Goal: Task Accomplishment & Management: Manage account settings

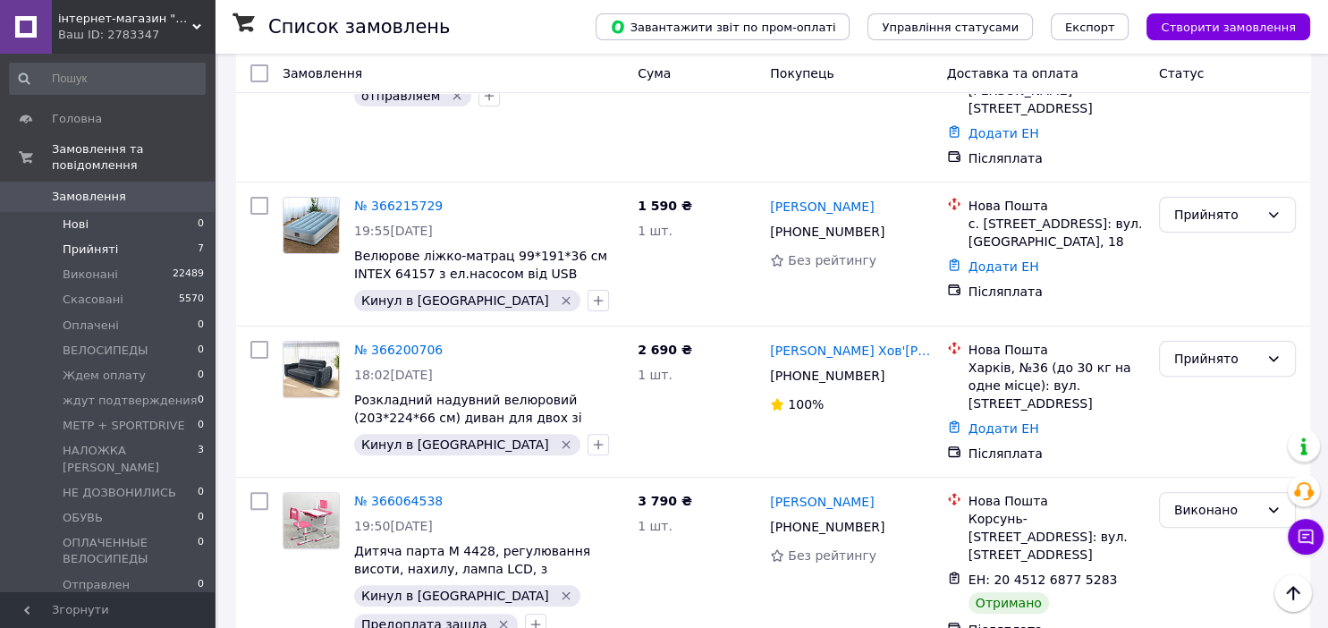
click at [74, 216] on span "Нові" at bounding box center [76, 224] width 26 height 16
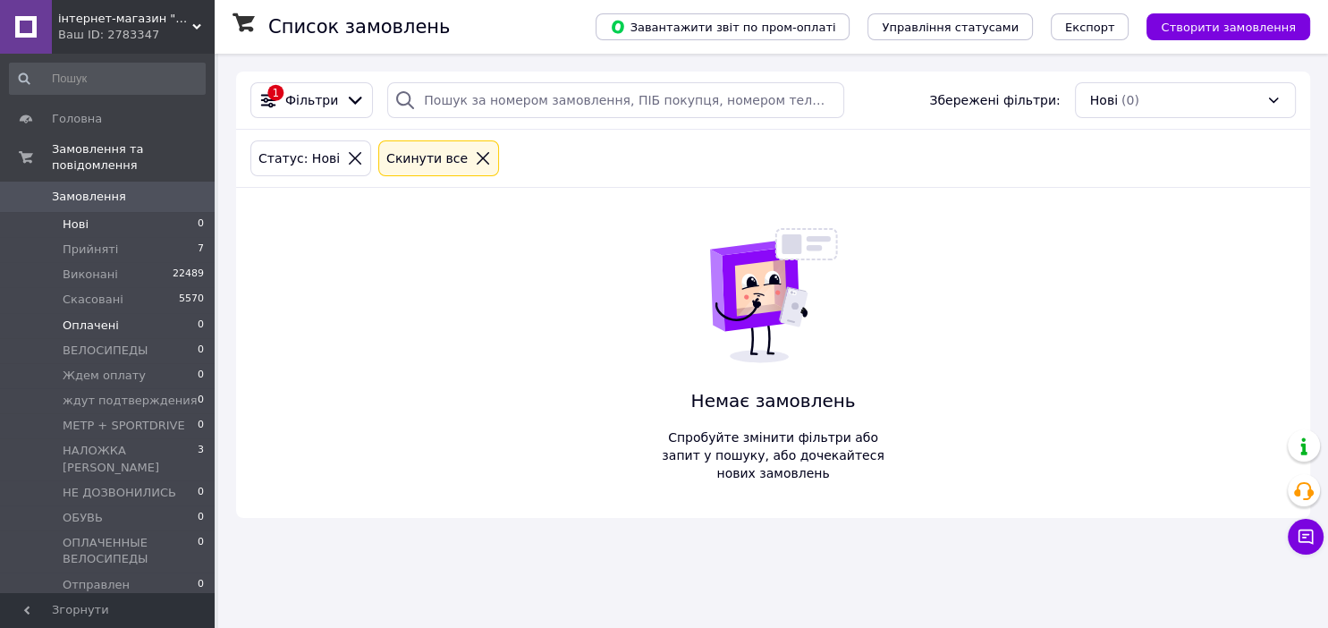
click at [88, 318] on span "Оплачені" at bounding box center [91, 326] width 56 height 16
click at [90, 242] on span "Прийняті" at bounding box center [90, 250] width 55 height 16
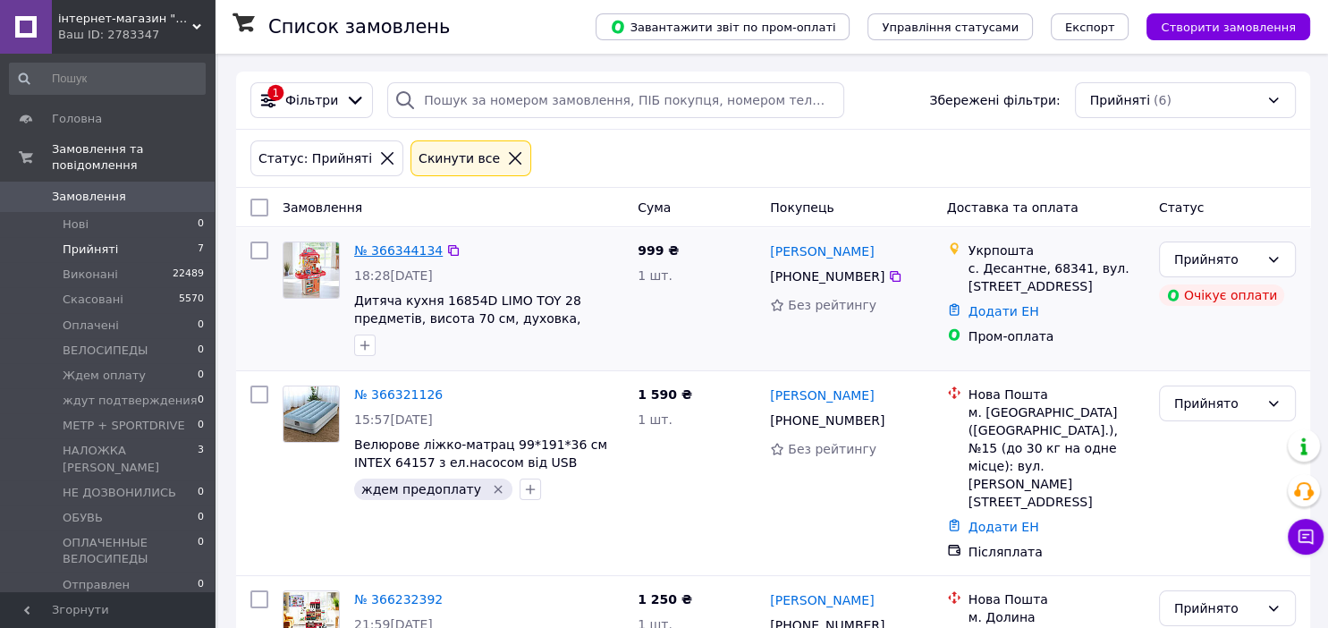
click at [396, 244] on link "№ 366344134" at bounding box center [398, 250] width 89 height 14
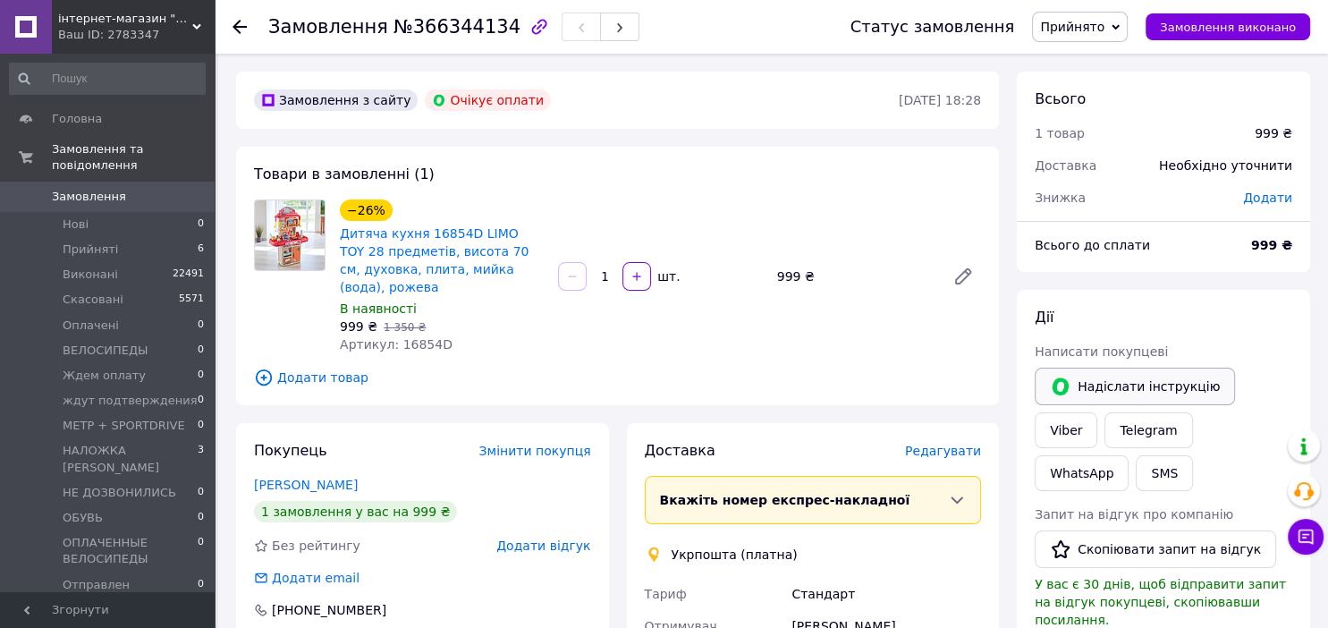
click at [1136, 391] on button "Надіслати інструкцію" at bounding box center [1135, 387] width 200 height 38
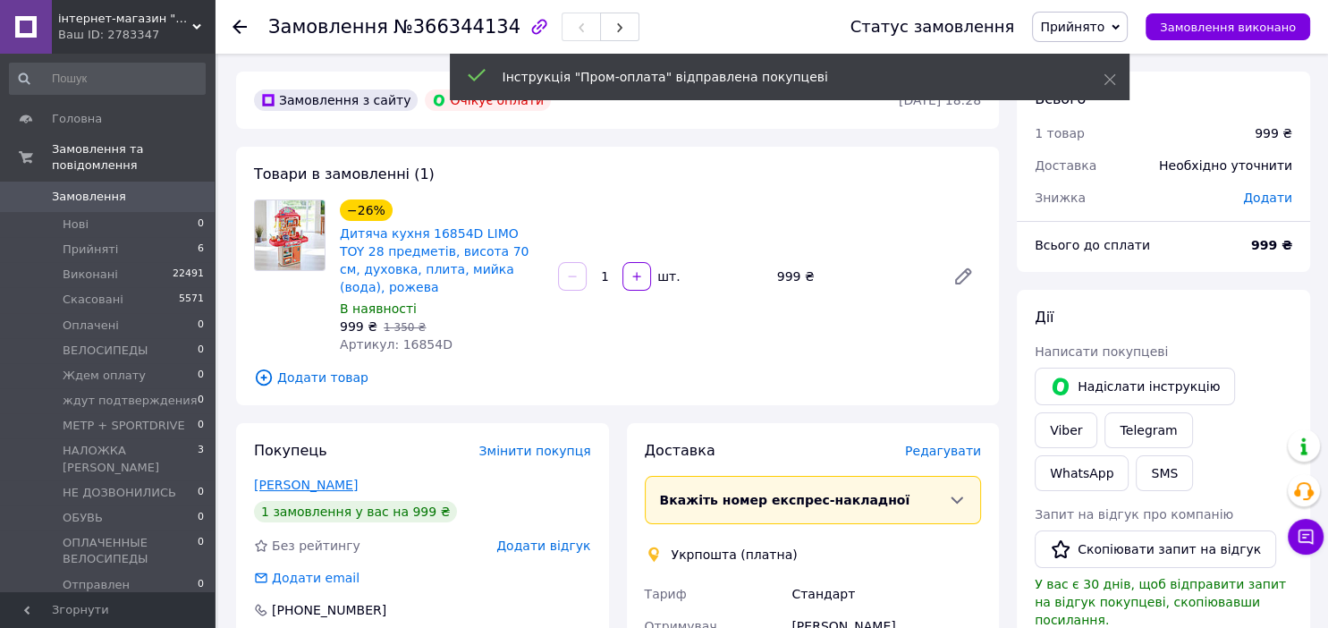
click at [358, 478] on link "[PERSON_NAME]" at bounding box center [306, 485] width 104 height 14
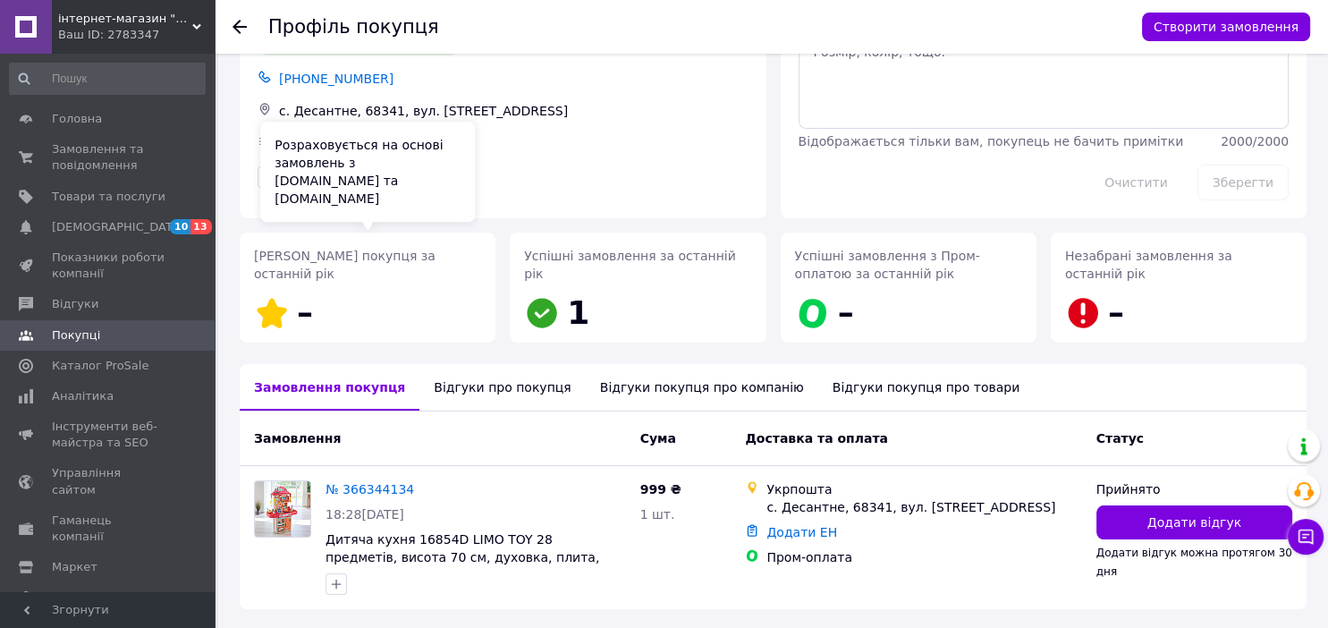
scroll to position [154, 0]
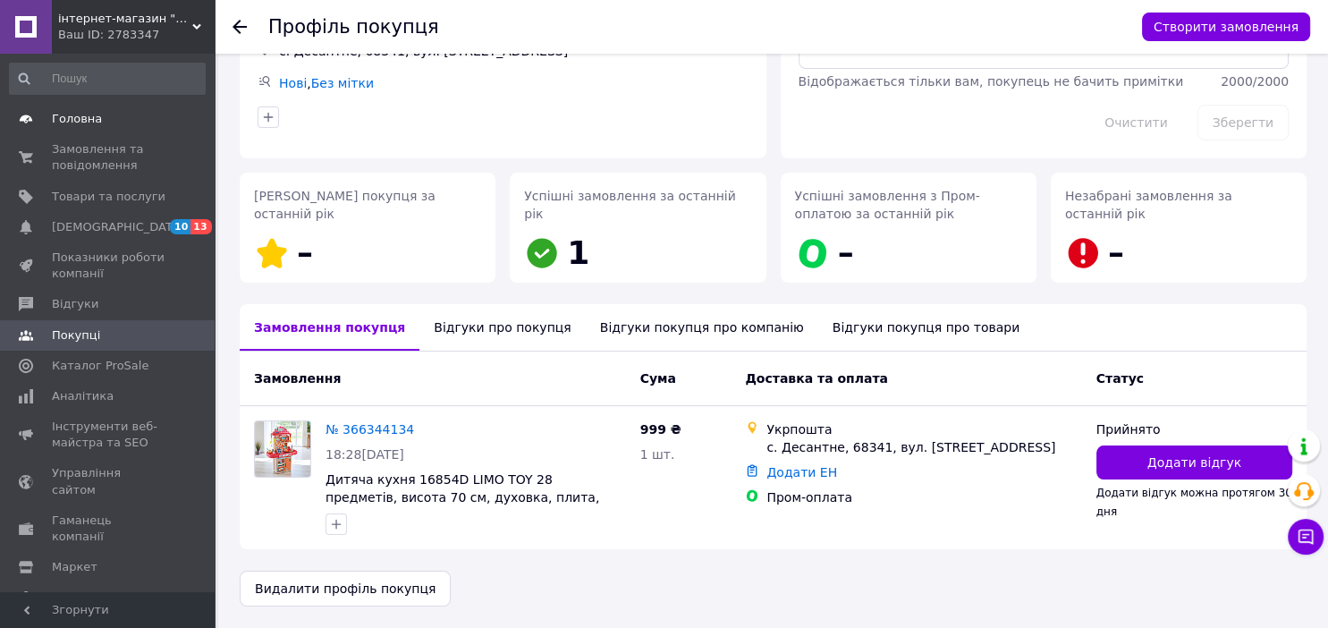
click at [66, 116] on span "Головна" at bounding box center [77, 119] width 50 height 16
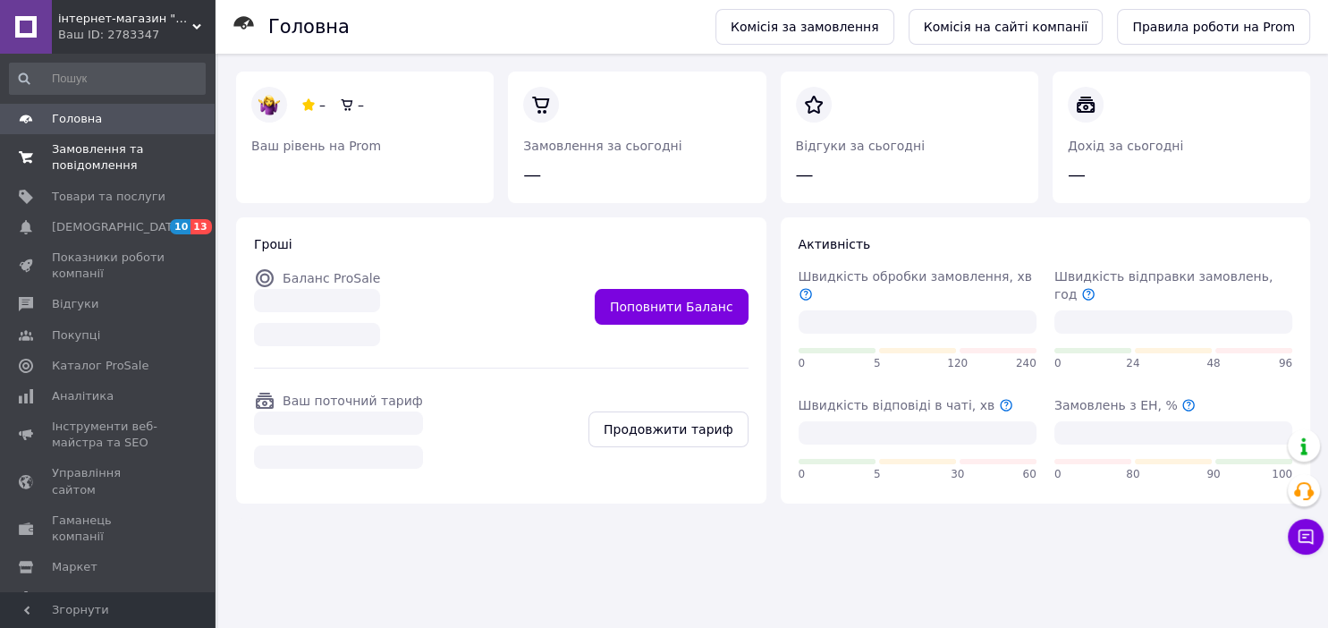
click at [70, 156] on span "Замовлення та повідомлення" at bounding box center [109, 157] width 114 height 32
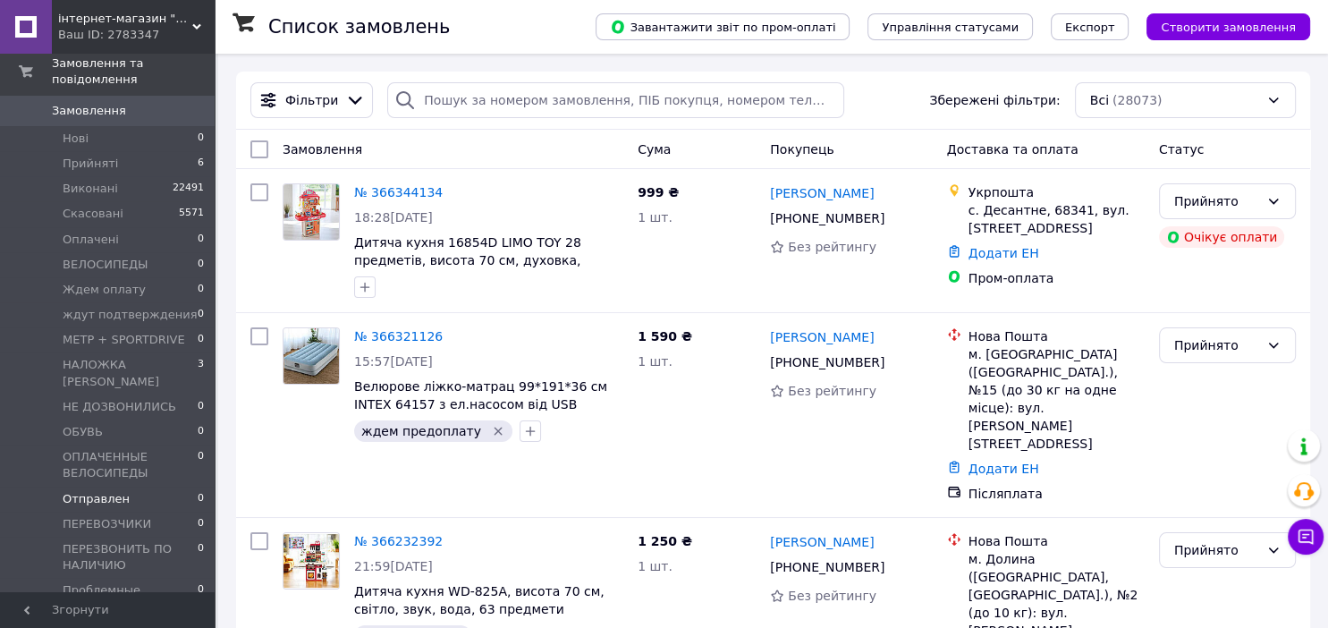
scroll to position [94, 0]
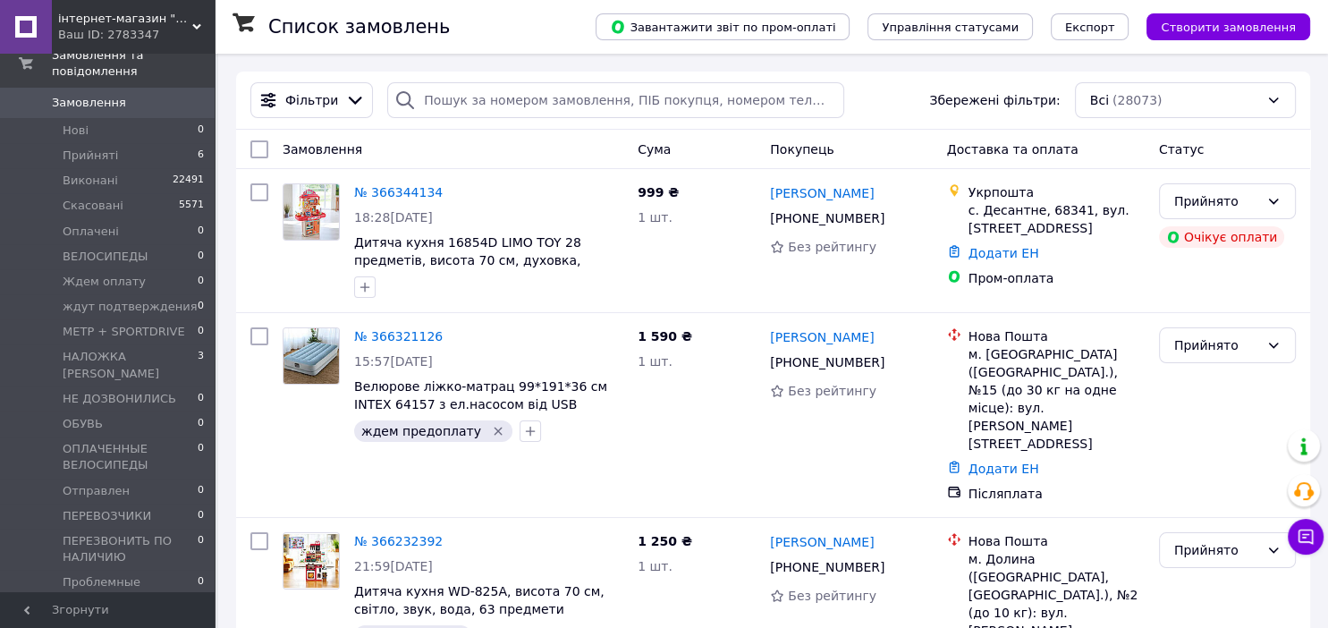
click at [123, 600] on span "ПРОМ-ОПЛАТА" at bounding box center [107, 608] width 89 height 16
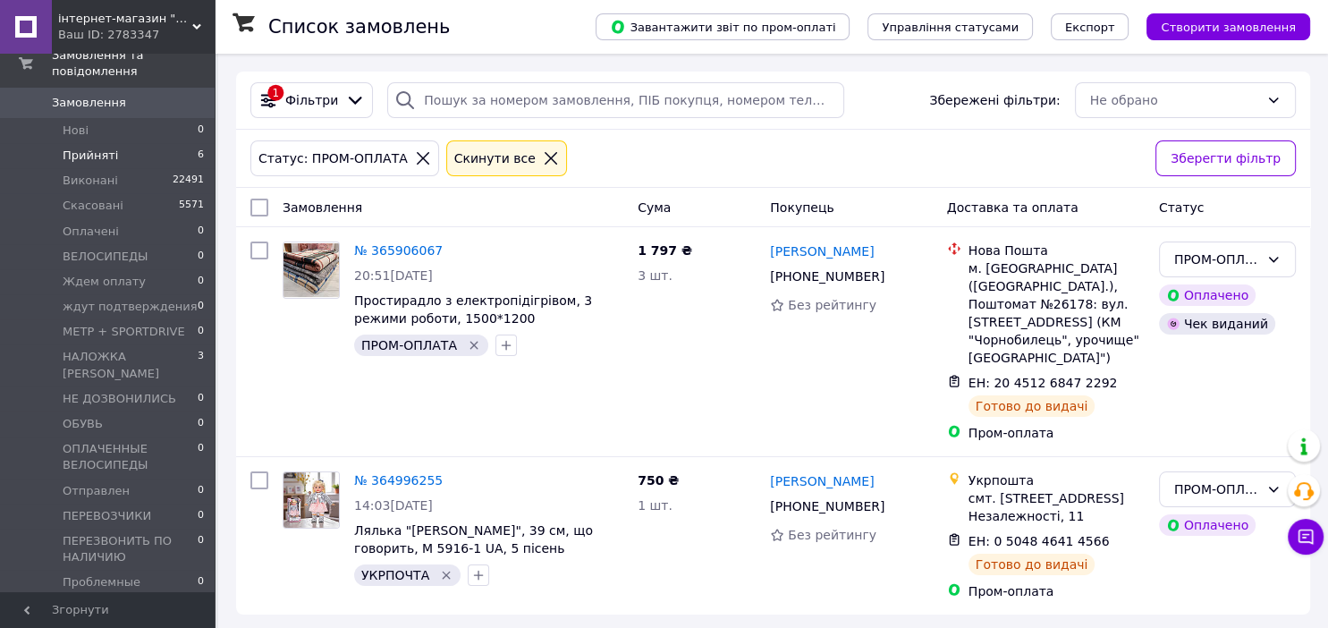
click at [80, 148] on span "Прийняті" at bounding box center [90, 156] width 55 height 16
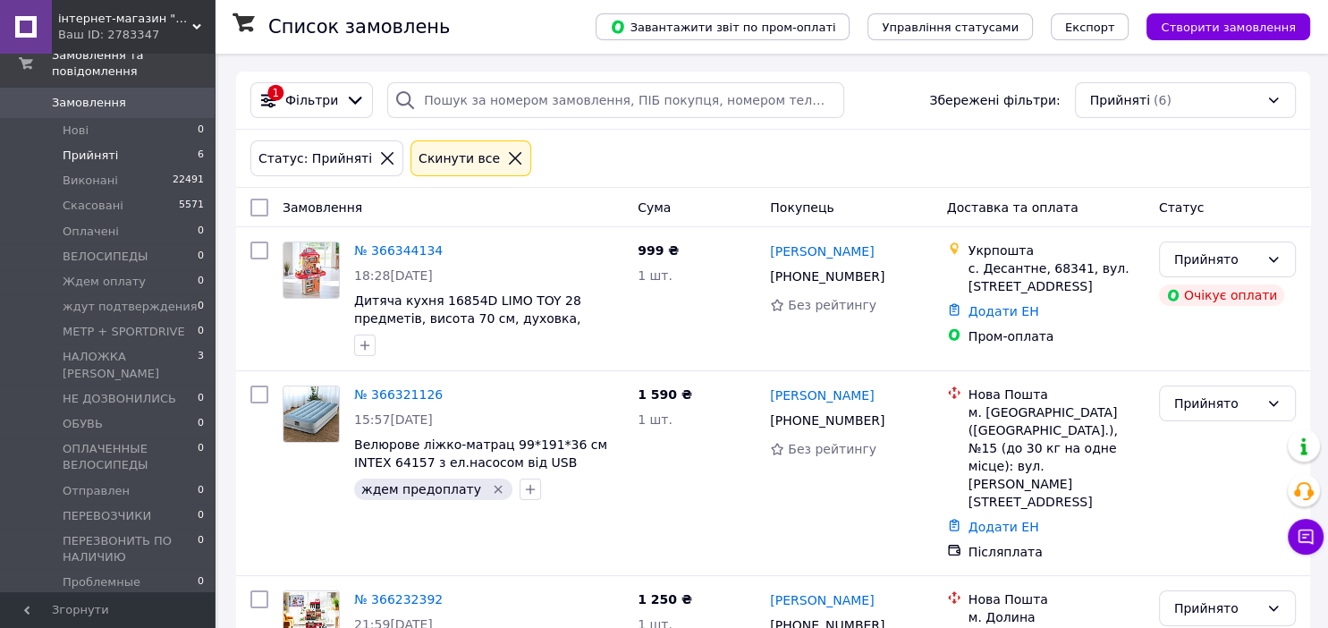
scroll to position [472, 0]
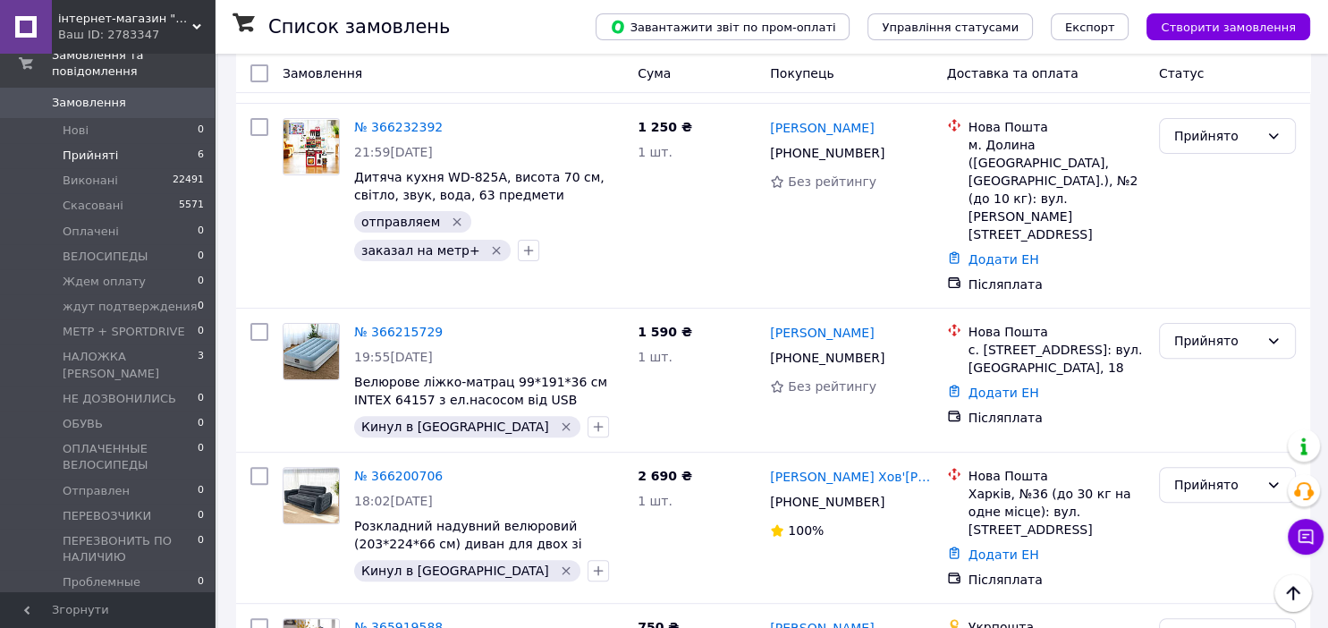
click at [123, 600] on span "ПРОМ-ОПЛАТА" at bounding box center [107, 608] width 89 height 16
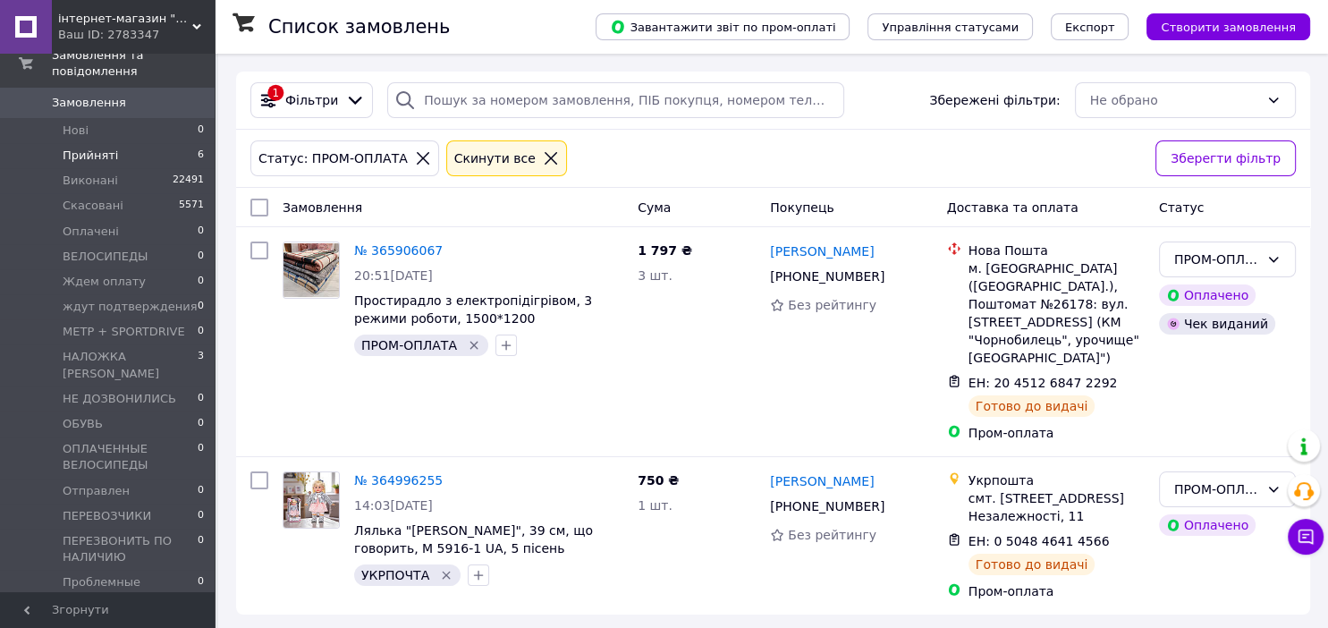
click at [95, 148] on span "Прийняті" at bounding box center [90, 156] width 55 height 16
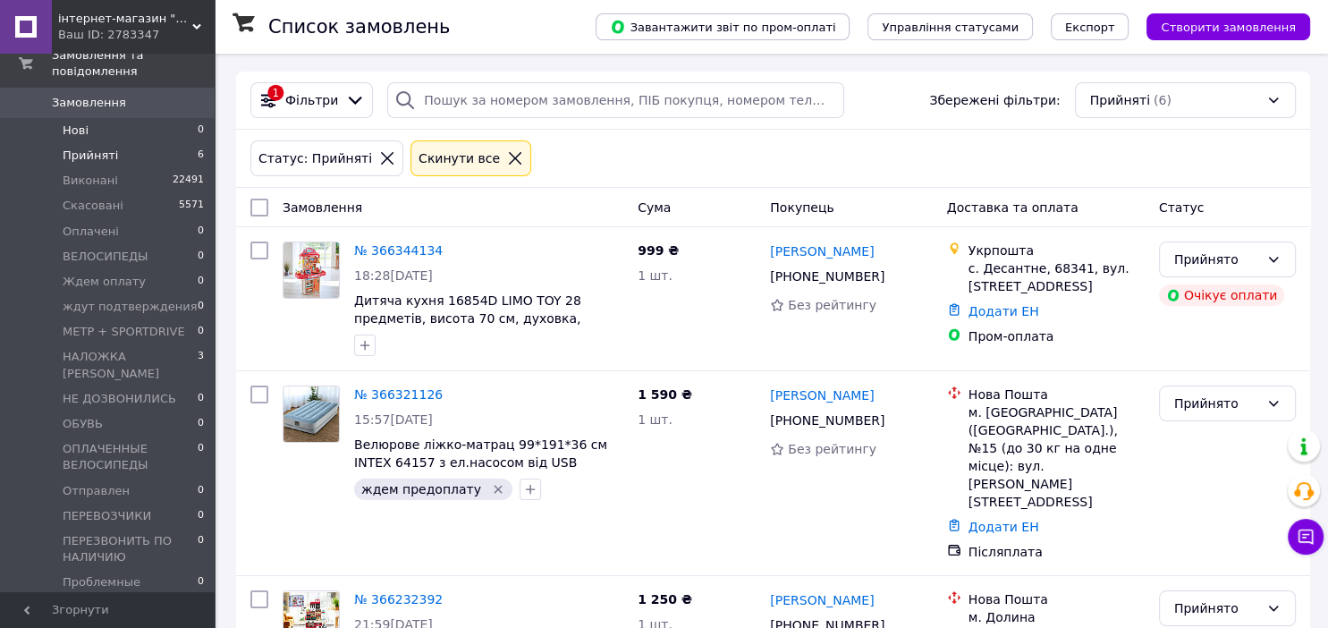
click at [76, 123] on span "Нові" at bounding box center [76, 131] width 26 height 16
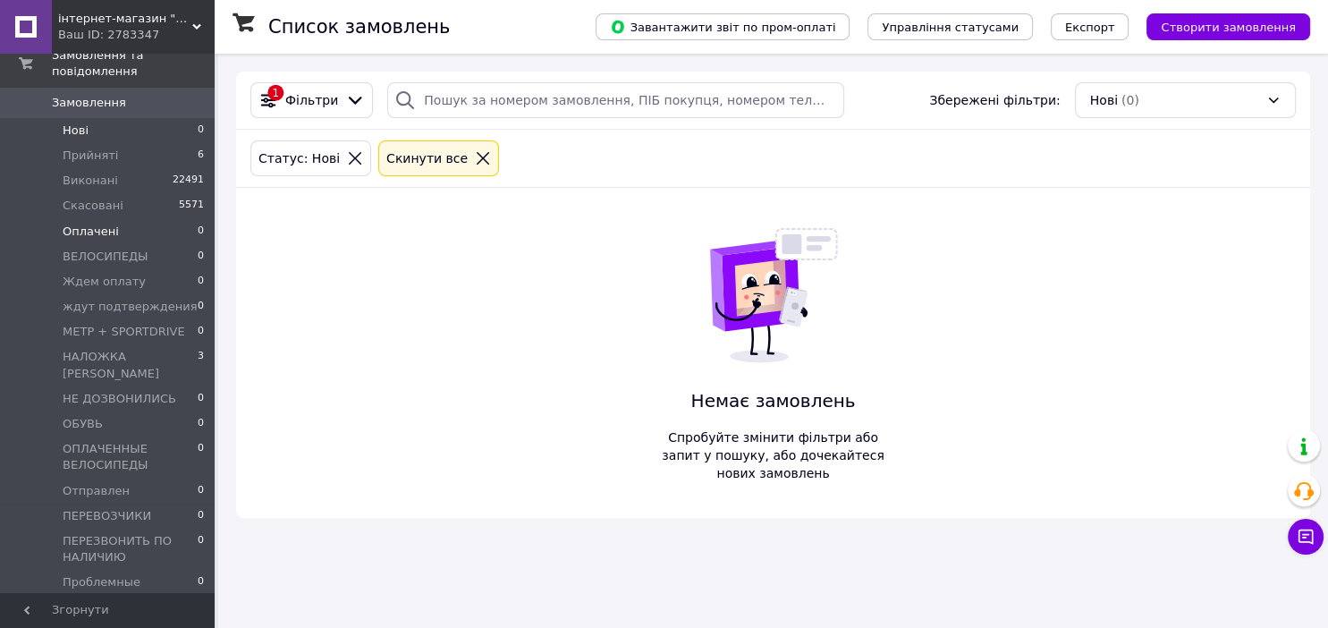
click at [67, 224] on span "Оплачені" at bounding box center [91, 232] width 56 height 16
click at [78, 148] on span "Прийняті" at bounding box center [90, 156] width 55 height 16
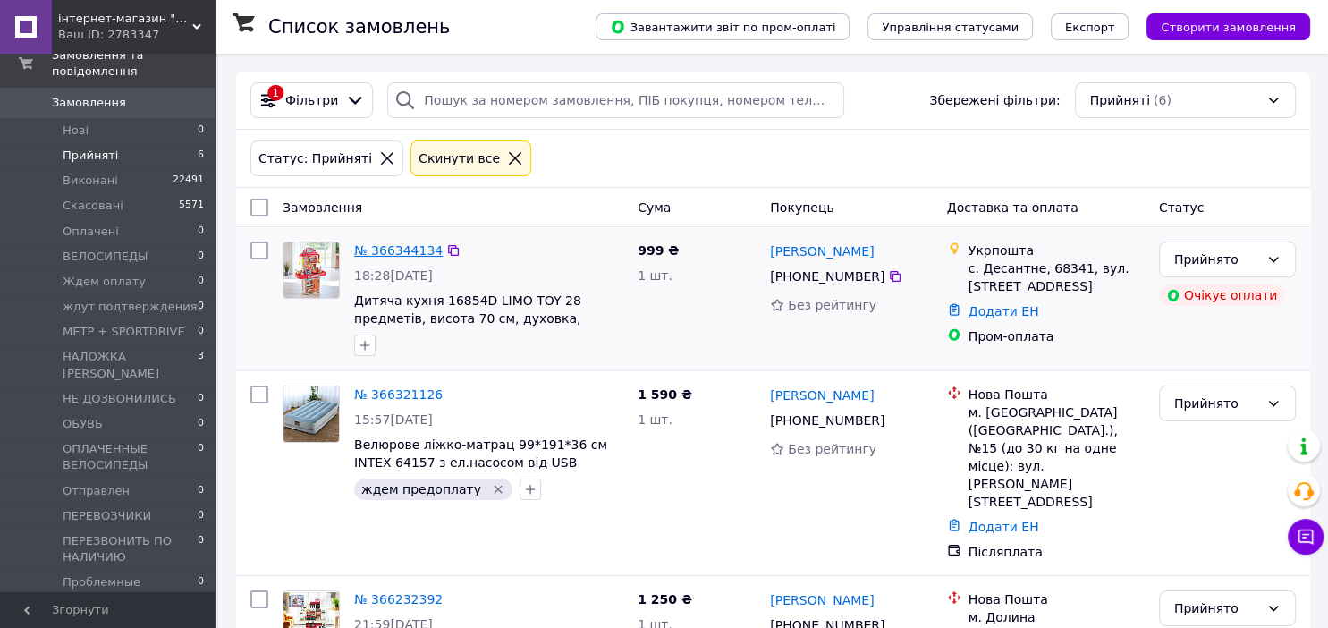
click at [403, 249] on link "№ 366344134" at bounding box center [398, 250] width 89 height 14
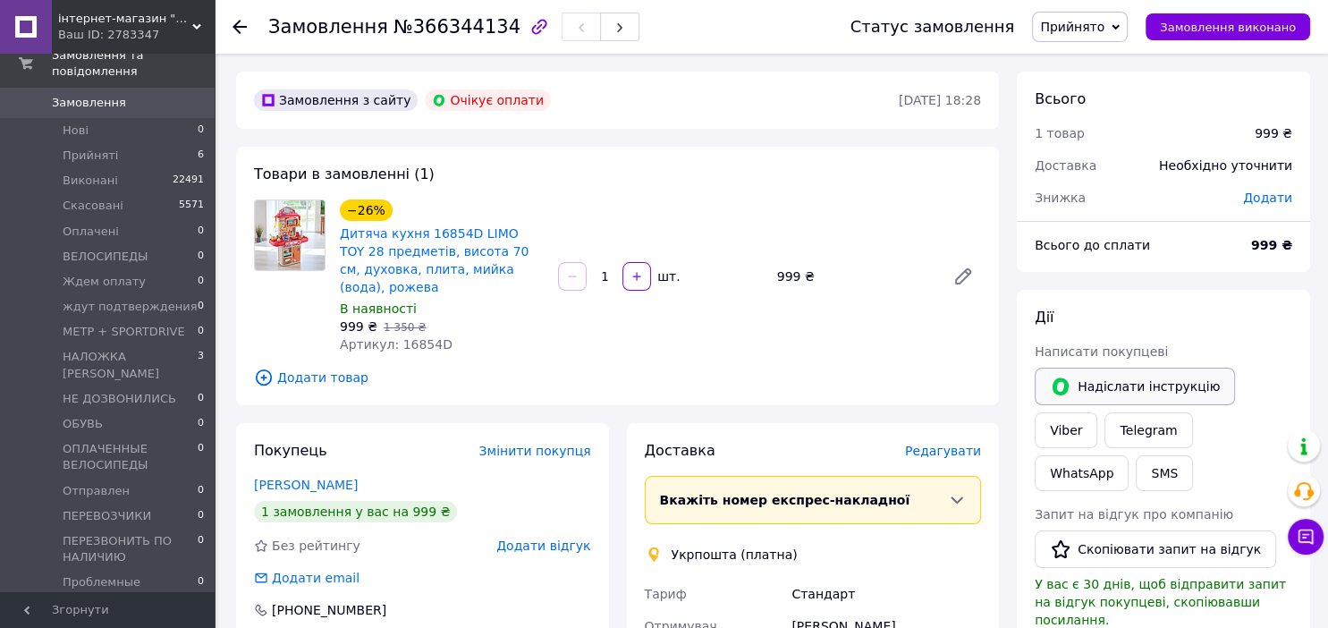
click at [1082, 390] on button "Надіслати інструкцію" at bounding box center [1135, 387] width 200 height 38
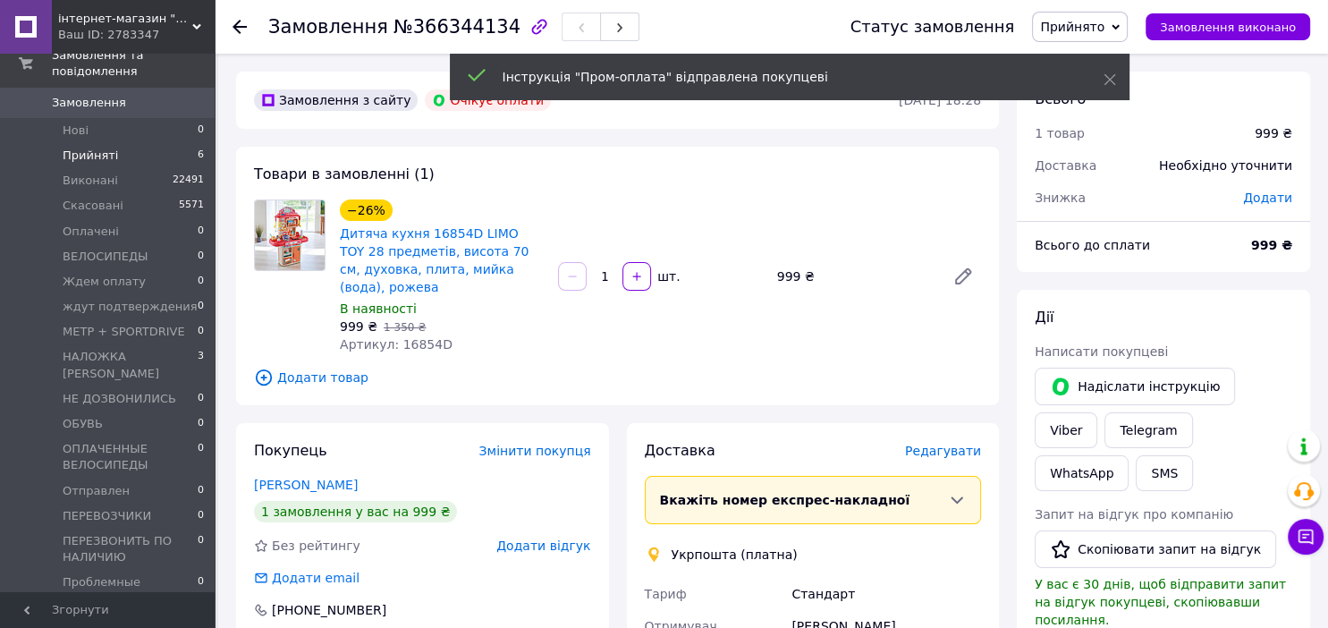
click at [87, 148] on span "Прийняті" at bounding box center [90, 156] width 55 height 16
